Goal: Task Accomplishment & Management: Use online tool/utility

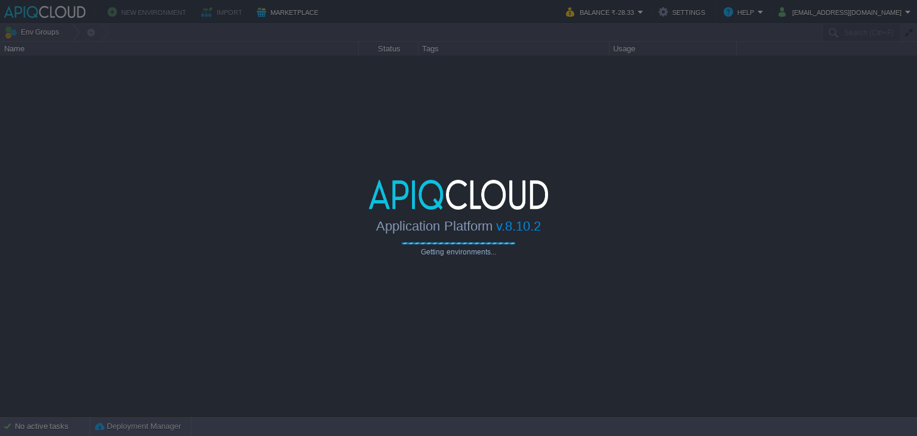
type input "Search (Ctrl+F)"
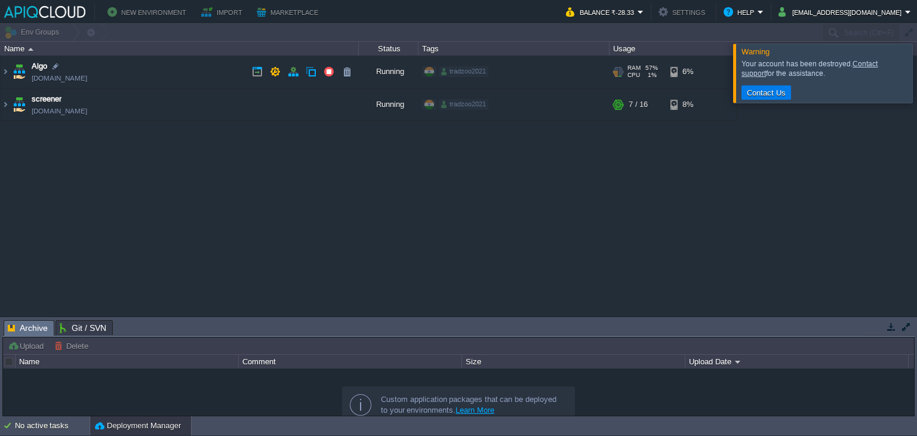
click at [196, 64] on td "Algo [DOMAIN_NAME]" at bounding box center [180, 71] width 358 height 33
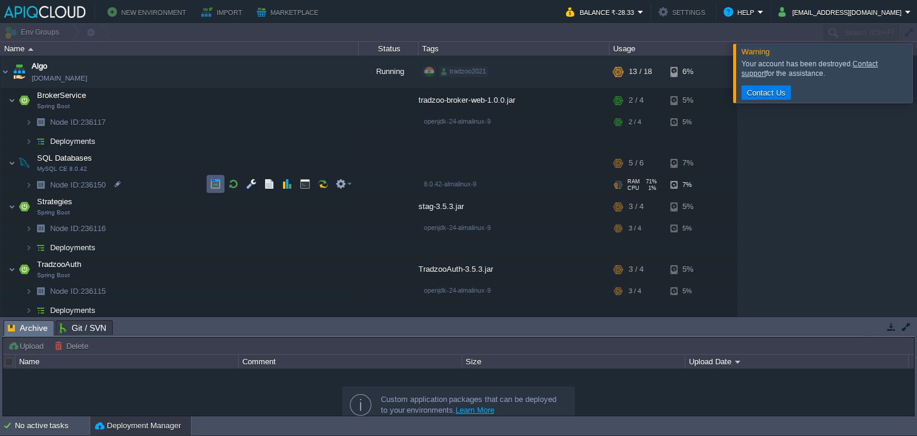
click at [217, 183] on button "button" at bounding box center [215, 183] width 11 height 11
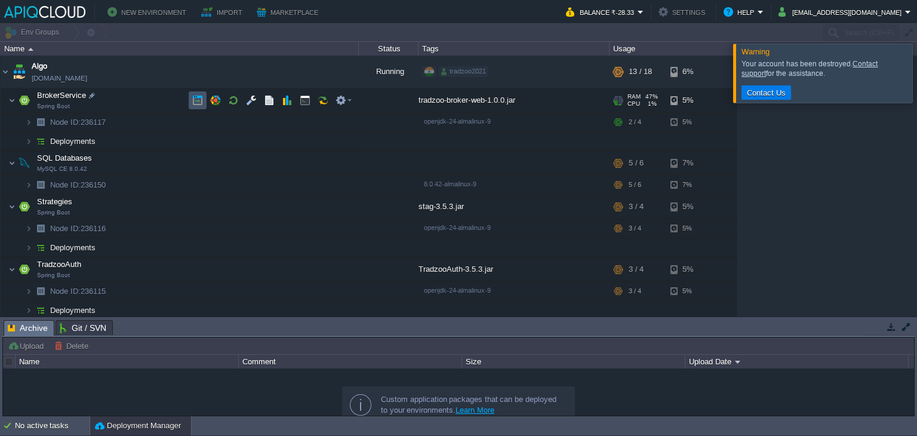
click at [196, 104] on button "button" at bounding box center [197, 100] width 11 height 11
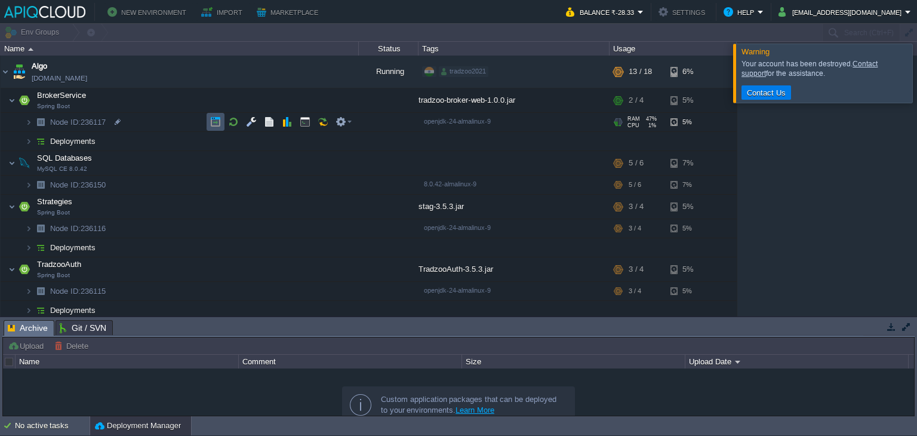
click at [210, 122] on button "button" at bounding box center [215, 121] width 11 height 11
click at [267, 118] on button "button" at bounding box center [269, 121] width 11 height 11
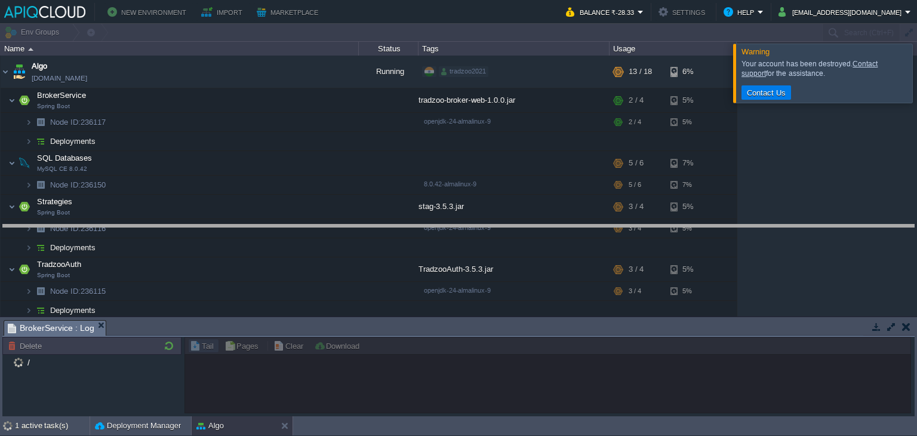
drag, startPoint x: 412, startPoint y: 325, endPoint x: 424, endPoint y: 203, distance: 122.3
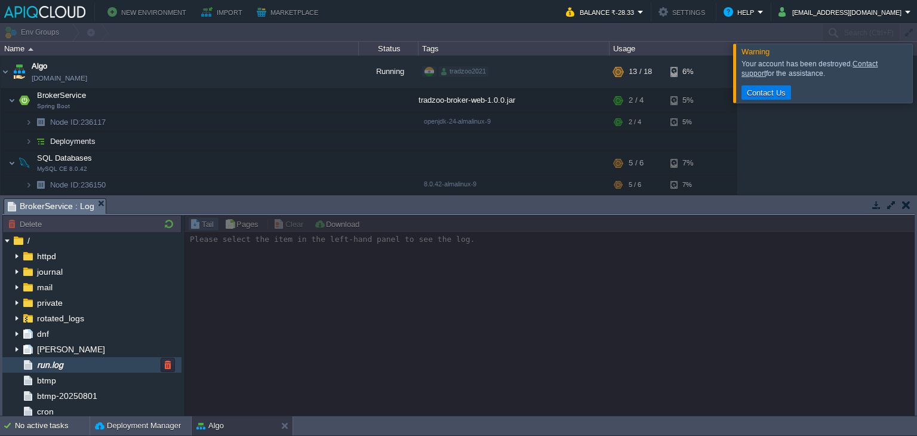
click at [76, 368] on div "run.log" at bounding box center [91, 365] width 179 height 16
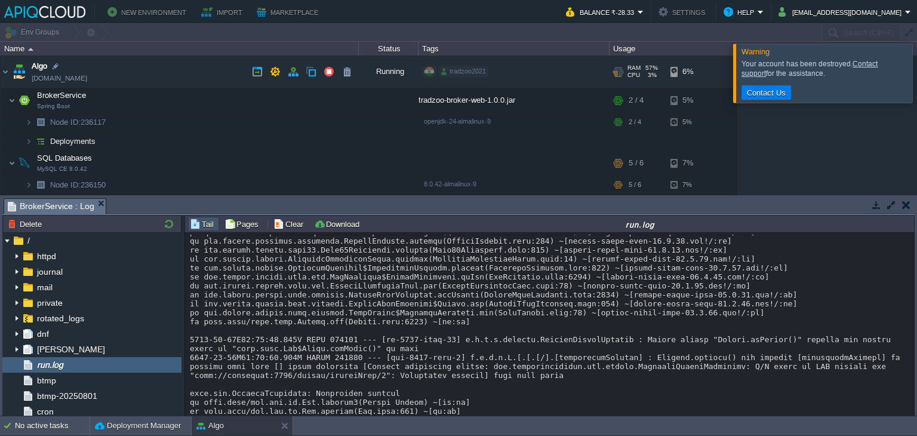
scroll to position [156, 0]
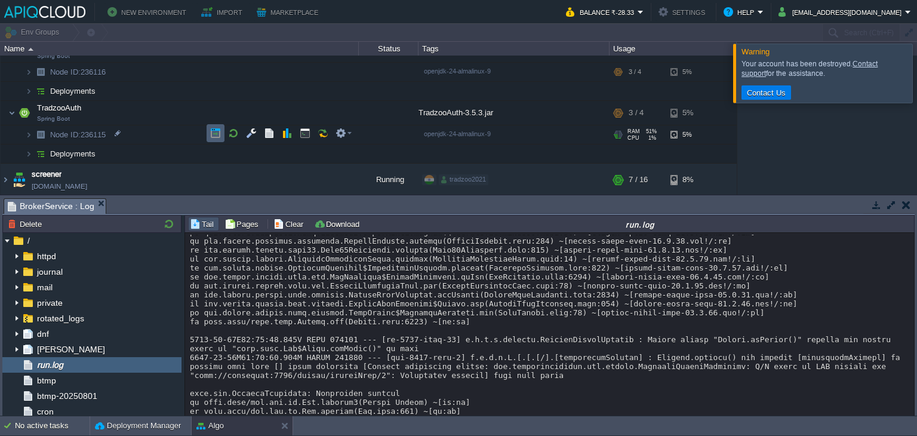
click at [211, 131] on button "button" at bounding box center [215, 133] width 11 height 11
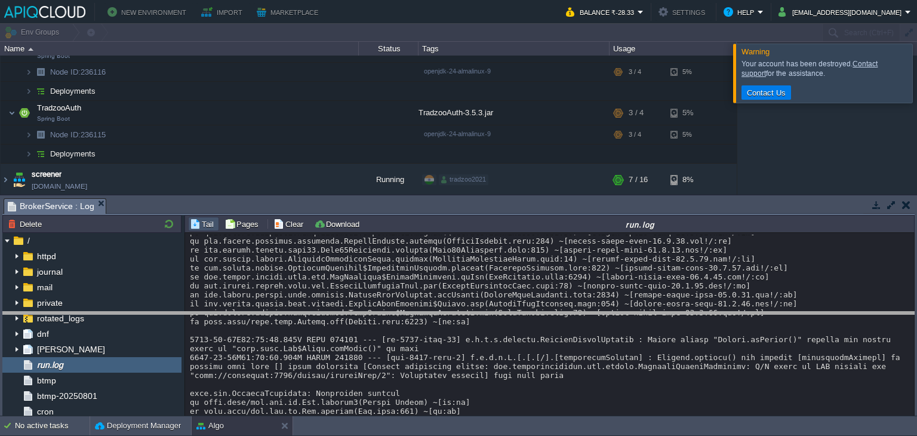
drag, startPoint x: 323, startPoint y: 201, endPoint x: 315, endPoint y: 314, distance: 113.1
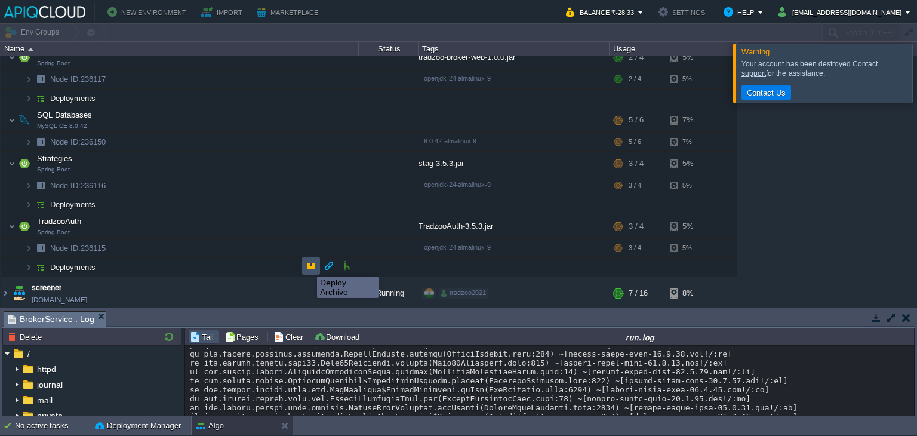
click at [308, 266] on button "button" at bounding box center [311, 265] width 11 height 11
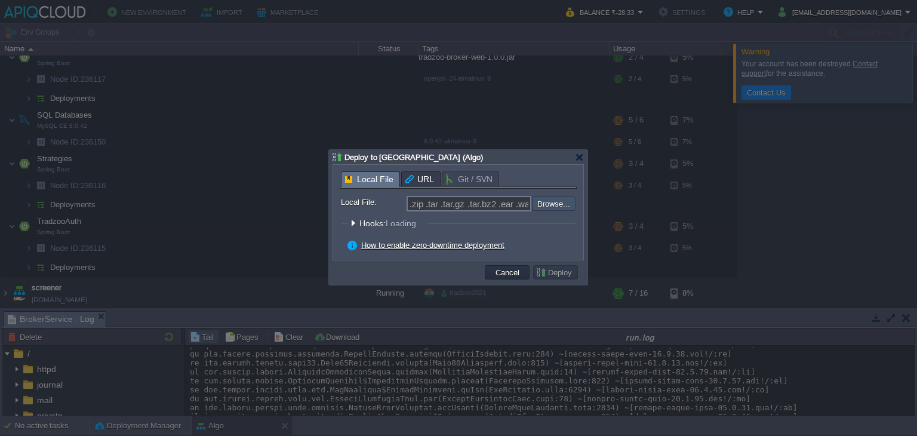
click at [547, 198] on input "file" at bounding box center [499, 203] width 151 height 14
type input "C:\fakepath\TradzooAuth-3.5.3.jar"
type input "TradzooAuth-3.5.3.jar"
click at [555, 271] on button "Deploy" at bounding box center [555, 272] width 40 height 11
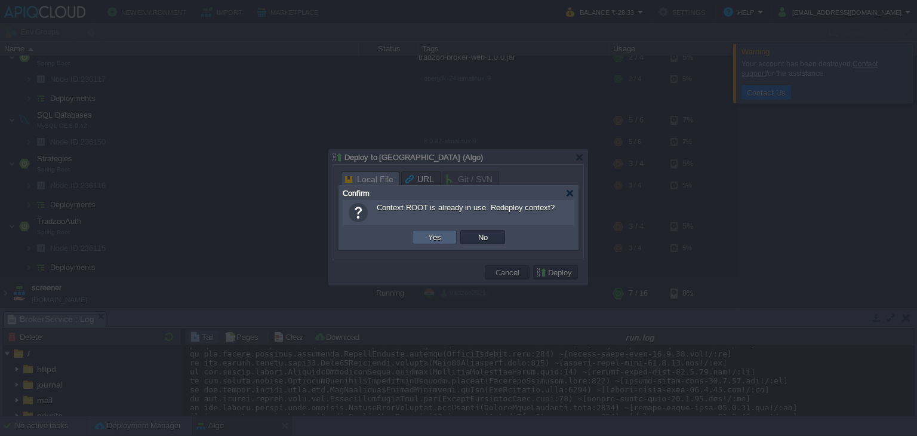
click at [435, 239] on button "Yes" at bounding box center [434, 237] width 20 height 11
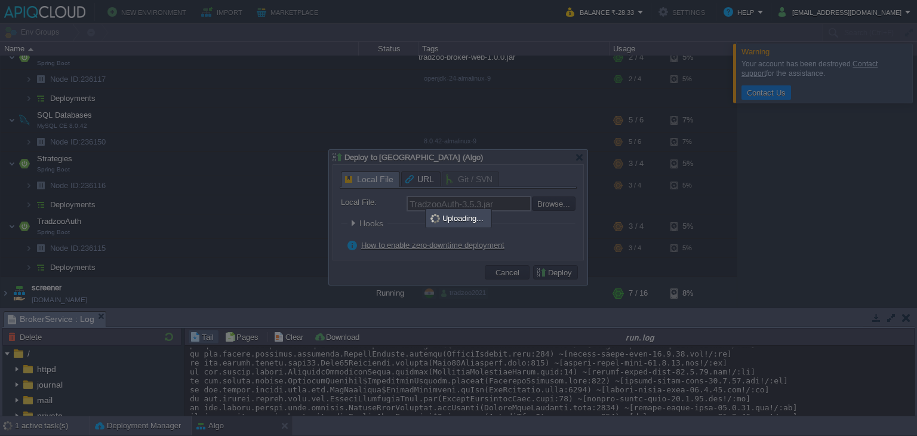
click at [834, 236] on div at bounding box center [458, 218] width 917 height 436
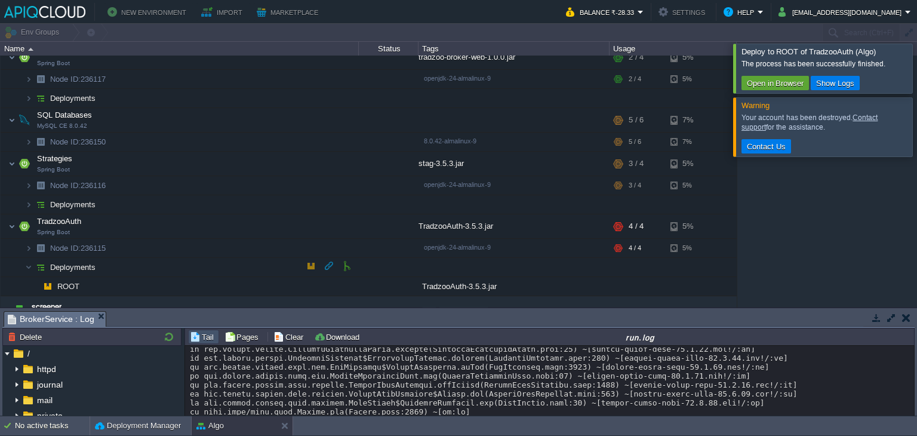
scroll to position [62, 0]
